Goal: Information Seeking & Learning: Check status

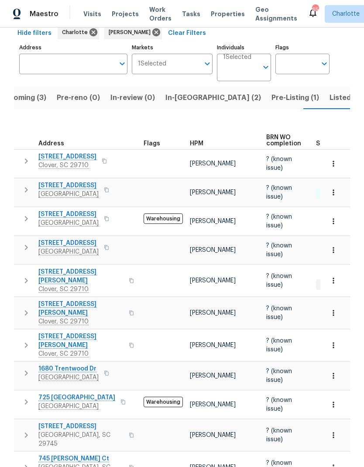
click at [329, 99] on span "Listed (26)" at bounding box center [348, 98] width 38 height 12
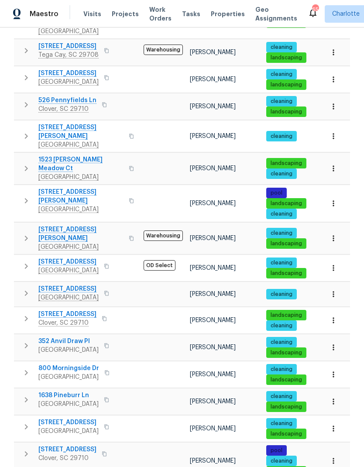
scroll to position [364, 0]
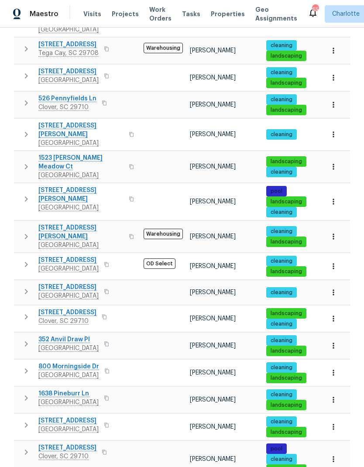
click at [332, 368] on icon "button" at bounding box center [333, 372] width 9 height 9
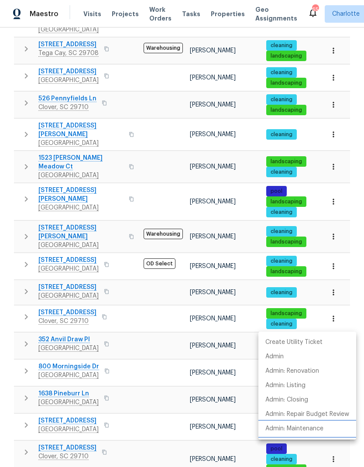
click at [316, 431] on p "Admin: Maintenance" at bounding box center [294, 428] width 58 height 9
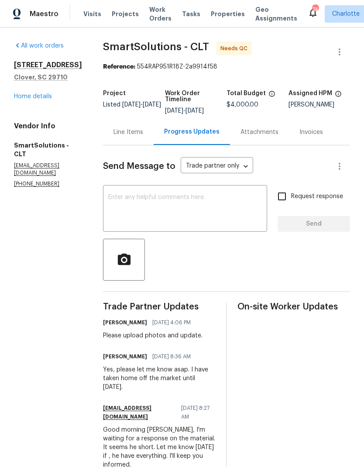
click at [134, 133] on div "Line Items" at bounding box center [128, 132] width 30 height 9
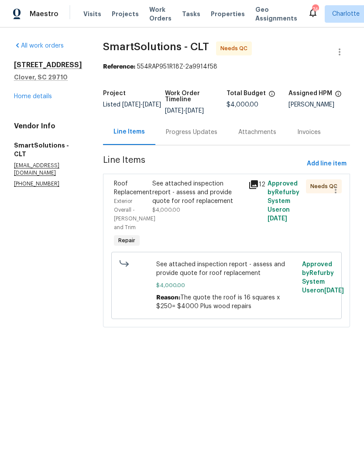
click at [142, 194] on span "Roof Replacement" at bounding box center [133, 188] width 38 height 15
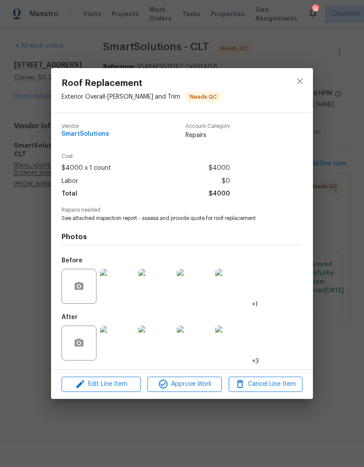
click at [119, 347] on img at bounding box center [117, 342] width 35 height 35
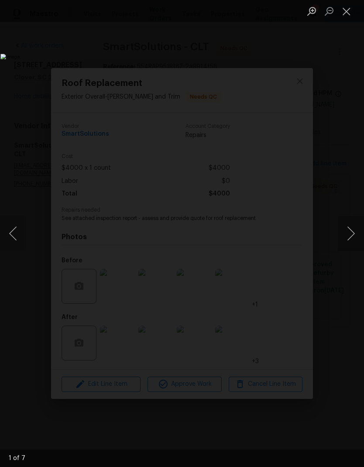
click at [360, 233] on button "Next image" at bounding box center [351, 233] width 26 height 35
click at [361, 230] on button "Next image" at bounding box center [351, 233] width 26 height 35
click at [359, 228] on button "Next image" at bounding box center [351, 233] width 26 height 35
click at [359, 225] on button "Next image" at bounding box center [351, 233] width 26 height 35
click at [354, 225] on button "Next image" at bounding box center [351, 233] width 26 height 35
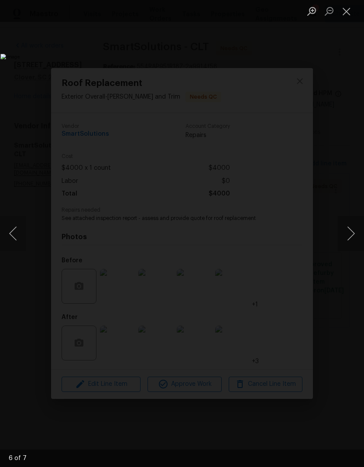
click at [354, 225] on button "Next image" at bounding box center [351, 233] width 26 height 35
click at [353, 225] on button "Next image" at bounding box center [351, 233] width 26 height 35
click at [352, 226] on button "Next image" at bounding box center [351, 233] width 26 height 35
click at [347, 5] on button "Close lightbox" at bounding box center [346, 10] width 17 height 15
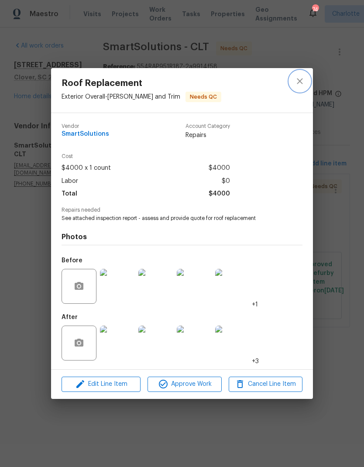
click at [305, 82] on button "close" at bounding box center [299, 81] width 21 height 21
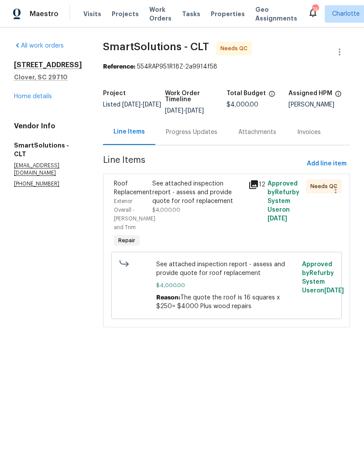
click at [206, 137] on div "Progress Updates" at bounding box center [191, 132] width 72 height 26
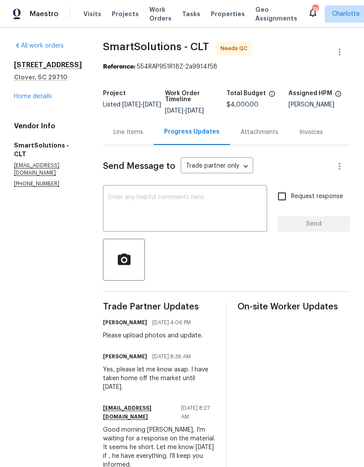
click at [133, 140] on div "Line Items" at bounding box center [128, 132] width 51 height 26
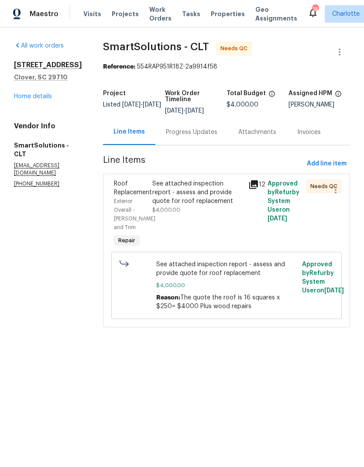
click at [256, 181] on icon at bounding box center [253, 184] width 9 height 9
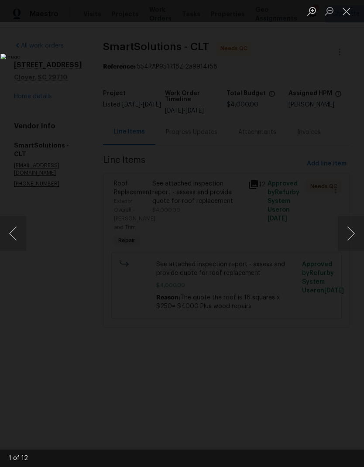
click at [352, 233] on button "Next image" at bounding box center [351, 233] width 26 height 35
click at [352, 229] on button "Next image" at bounding box center [351, 233] width 26 height 35
click at [351, 230] on button "Next image" at bounding box center [351, 233] width 26 height 35
click at [347, 231] on button "Next image" at bounding box center [351, 233] width 26 height 35
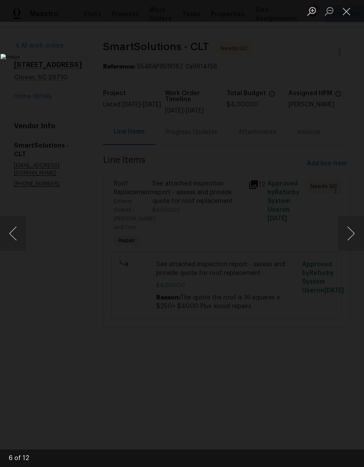
click at [350, 228] on button "Next image" at bounding box center [351, 233] width 26 height 35
click at [348, 230] on button "Next image" at bounding box center [351, 233] width 26 height 35
click at [348, 233] on button "Next image" at bounding box center [351, 233] width 26 height 35
click at [348, 231] on button "Next image" at bounding box center [351, 233] width 26 height 35
click at [349, 230] on button "Next image" at bounding box center [351, 233] width 26 height 35
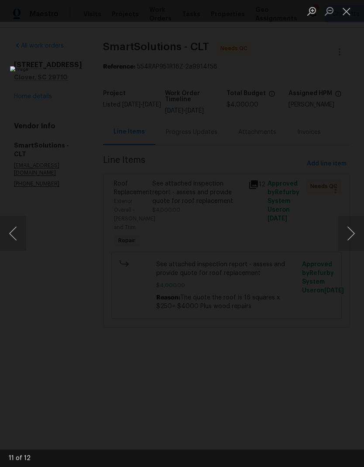
click at [350, 232] on button "Next image" at bounding box center [351, 233] width 26 height 35
click at [349, 233] on button "Next image" at bounding box center [351, 233] width 26 height 35
click at [349, 1] on li "Lightbox" at bounding box center [346, 11] width 17 height 22
click at [345, 11] on button "Close lightbox" at bounding box center [346, 10] width 17 height 15
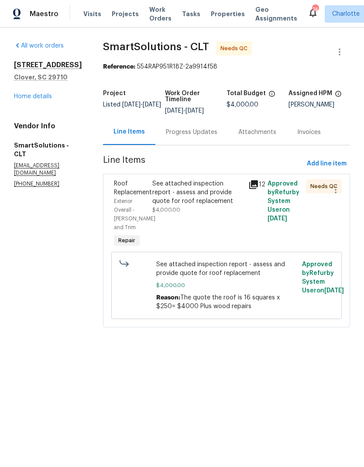
click at [194, 122] on div "Progress Updates" at bounding box center [191, 132] width 72 height 26
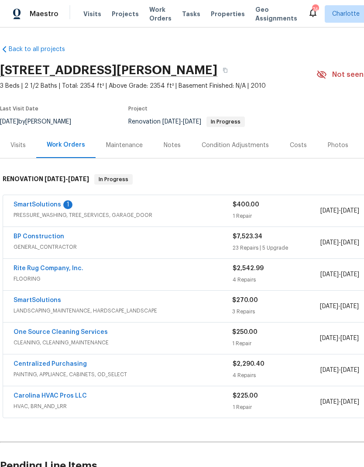
click at [48, 207] on link "SmartSolutions" at bounding box center [38, 204] width 48 height 6
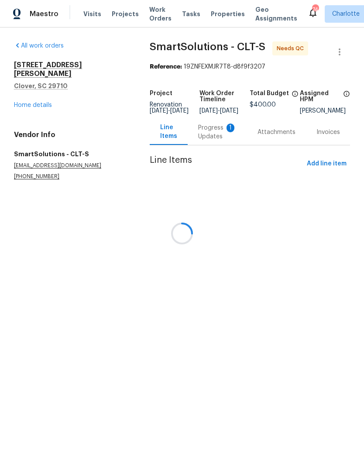
click at [216, 141] on div at bounding box center [182, 233] width 364 height 467
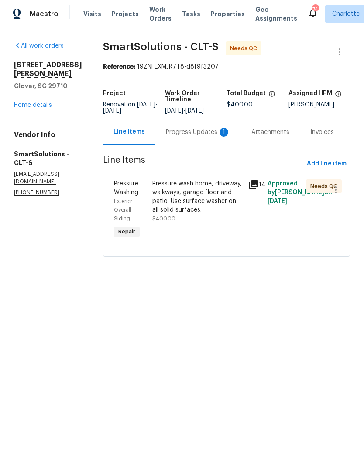
click at [211, 134] on div "Progress Updates 1" at bounding box center [198, 132] width 65 height 9
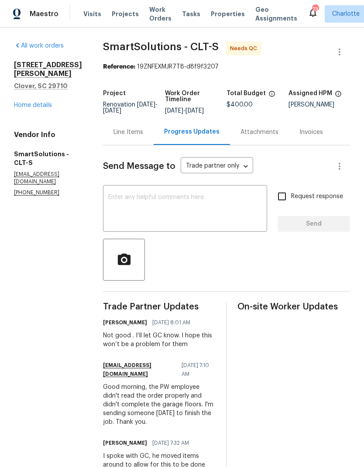
click at [130, 140] on div "Line Items" at bounding box center [128, 132] width 51 height 26
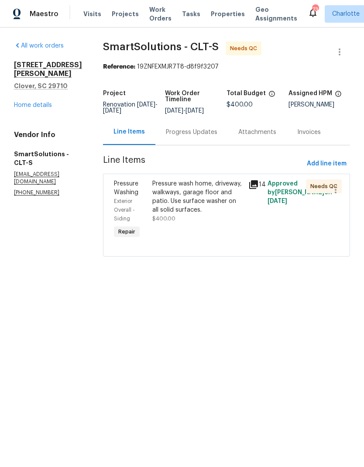
click at [257, 187] on icon at bounding box center [253, 184] width 9 height 9
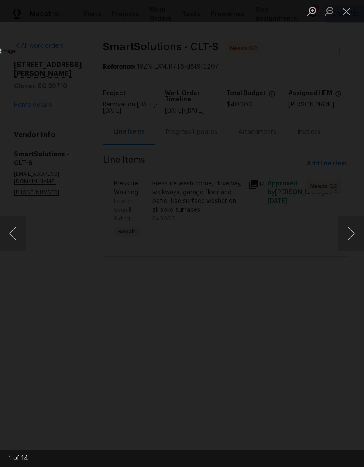
click at [357, 227] on button "Next image" at bounding box center [351, 233] width 26 height 35
click at [360, 225] on button "Next image" at bounding box center [351, 233] width 26 height 35
click at [359, 226] on button "Next image" at bounding box center [351, 233] width 26 height 35
click at [356, 225] on button "Next image" at bounding box center [351, 233] width 26 height 35
click at [354, 225] on button "Next image" at bounding box center [351, 233] width 26 height 35
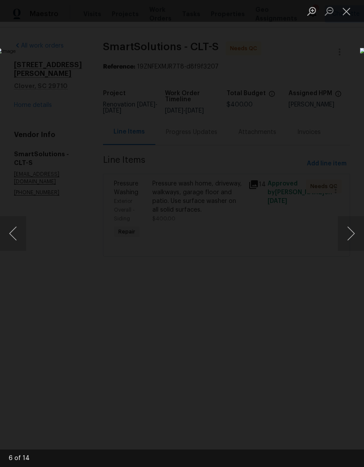
click at [353, 225] on button "Next image" at bounding box center [351, 233] width 26 height 35
click at [356, 225] on button "Next image" at bounding box center [351, 233] width 26 height 35
click at [356, 229] on button "Next image" at bounding box center [351, 233] width 26 height 35
click at [18, 232] on button "Previous image" at bounding box center [13, 233] width 26 height 35
click at [354, 232] on button "Next image" at bounding box center [351, 233] width 26 height 35
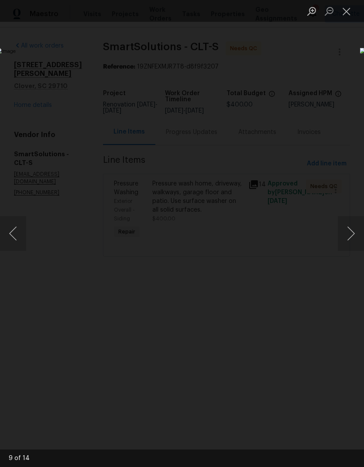
click at [353, 233] on button "Next image" at bounding box center [351, 233] width 26 height 35
click at [354, 232] on button "Next image" at bounding box center [351, 233] width 26 height 35
click at [353, 231] on button "Next image" at bounding box center [351, 233] width 26 height 35
click at [353, 227] on button "Next image" at bounding box center [351, 233] width 26 height 35
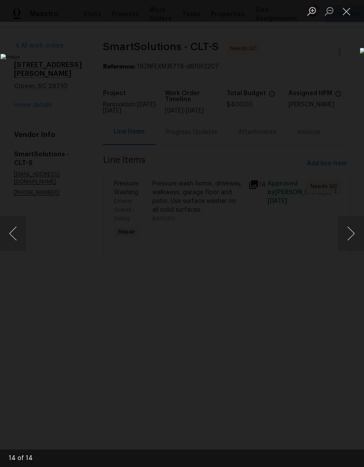
click at [353, 229] on button "Next image" at bounding box center [351, 233] width 26 height 35
click at [353, 230] on button "Next image" at bounding box center [351, 233] width 26 height 35
click at [354, 232] on button "Next image" at bounding box center [351, 233] width 26 height 35
click at [346, 8] on button "Close lightbox" at bounding box center [346, 10] width 17 height 15
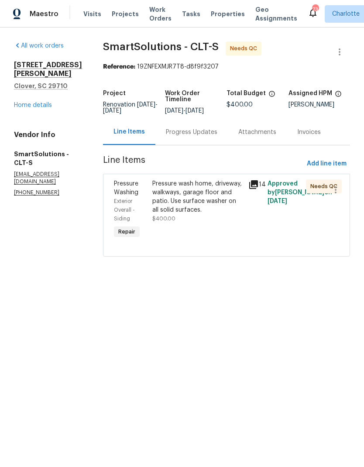
click at [35, 102] on link "Home details" at bounding box center [33, 105] width 38 height 6
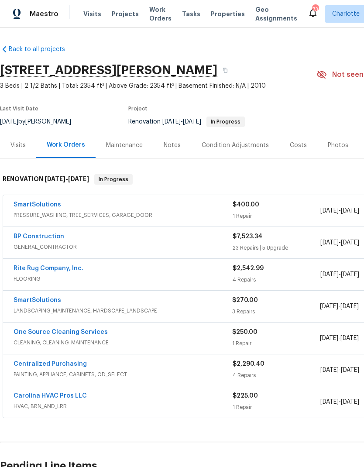
click at [104, 242] on div "BP Construction" at bounding box center [123, 237] width 219 height 10
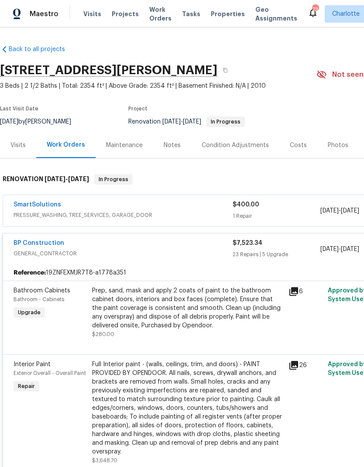
click at [142, 243] on div "BP Construction" at bounding box center [123, 244] width 219 height 10
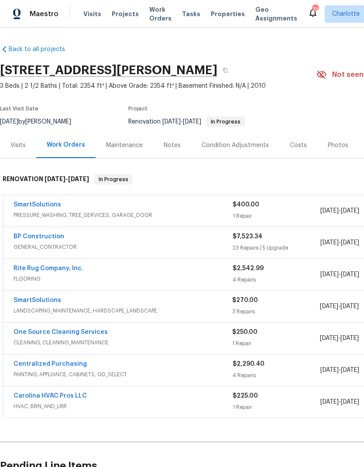
click at [50, 297] on link "SmartSolutions" at bounding box center [38, 300] width 48 height 6
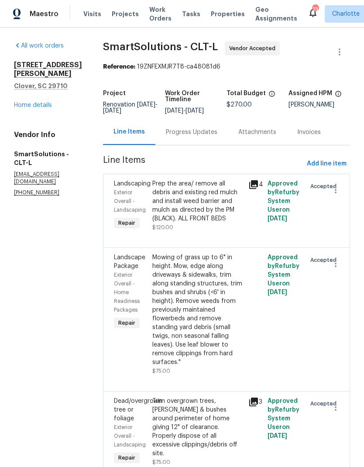
click at [206, 133] on div "Progress Updates" at bounding box center [191, 132] width 51 height 9
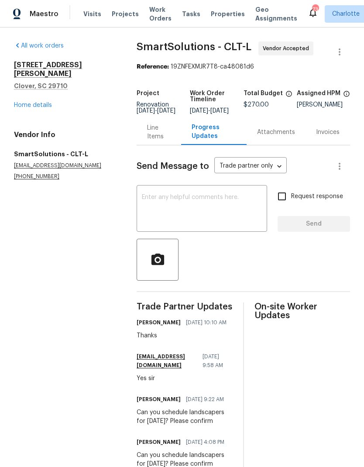
click at [42, 102] on link "Home details" at bounding box center [33, 105] width 38 height 6
